Goal: Task Accomplishment & Management: Use online tool/utility

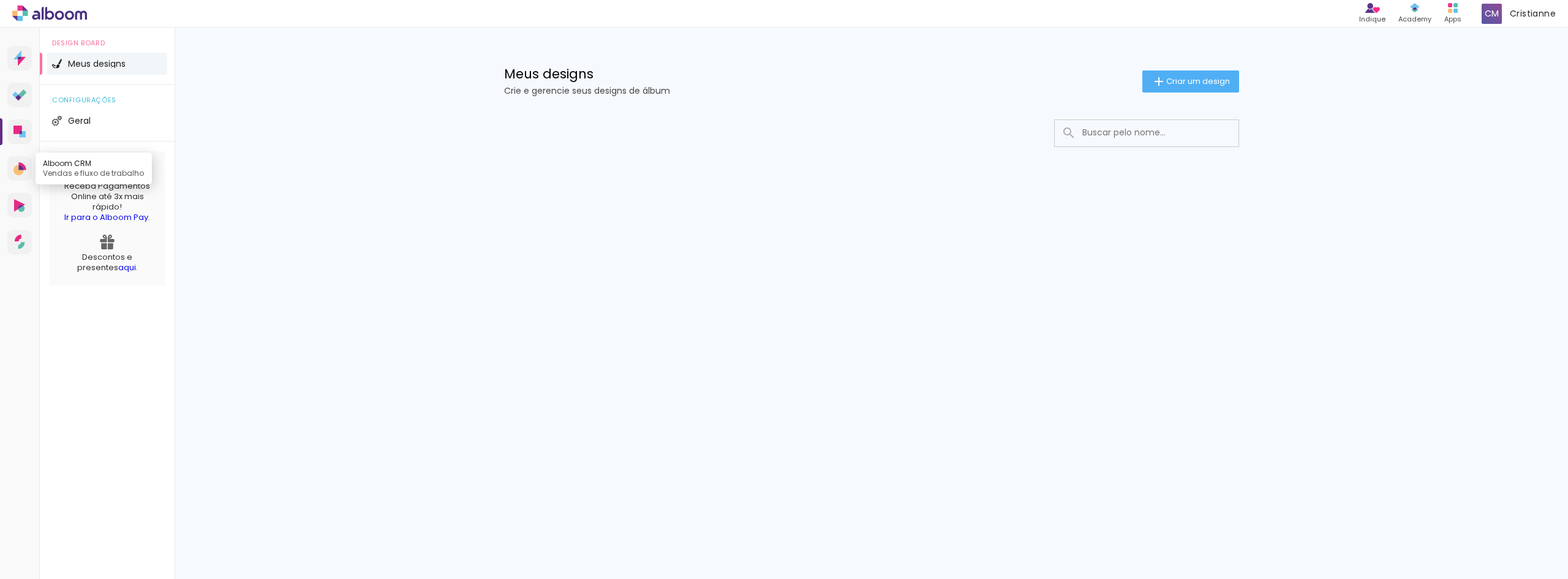
click at [14, 162] on icon at bounding box center [20, 169] width 13 height 13
click at [18, 206] on icon at bounding box center [19, 206] width 11 height 13
